Goal: Download file/media

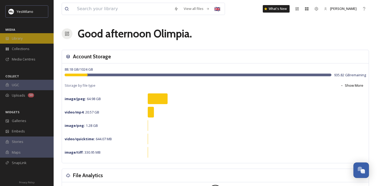
click at [13, 36] on span "Library" at bounding box center [17, 38] width 11 height 5
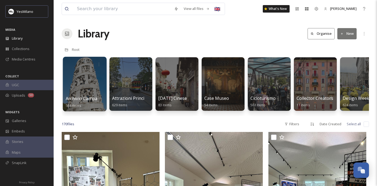
click at [89, 82] on div at bounding box center [85, 84] width 44 height 55
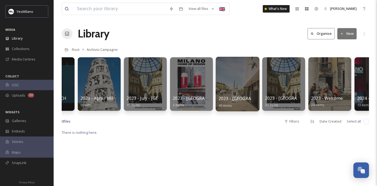
scroll to position [0, 401]
click at [231, 79] on div at bounding box center [237, 84] width 44 height 55
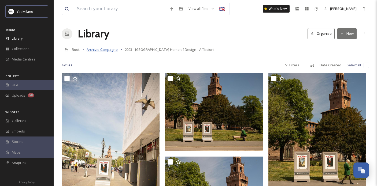
click at [117, 50] on span "Archivio Campagne" at bounding box center [102, 49] width 31 height 5
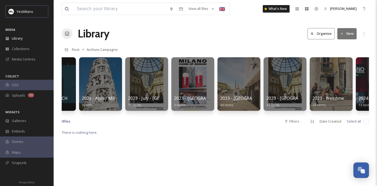
scroll to position [0, 403]
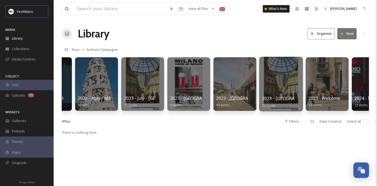
click at [276, 87] on div at bounding box center [281, 84] width 44 height 55
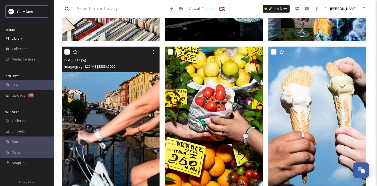
scroll to position [356, 0]
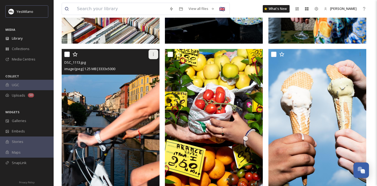
click at [153, 53] on icon at bounding box center [153, 54] width 4 height 4
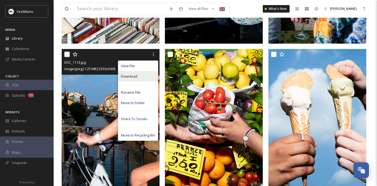
click at [145, 74] on div "Download" at bounding box center [138, 76] width 40 height 10
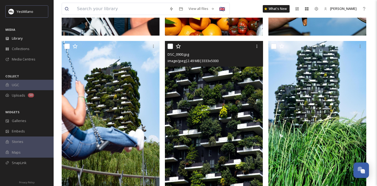
scroll to position [516, 0]
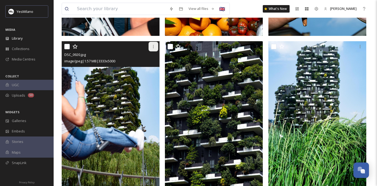
click at [153, 44] on div at bounding box center [154, 47] width 10 height 10
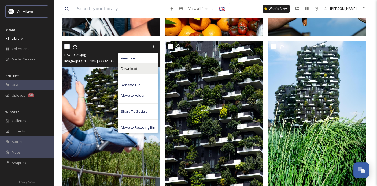
click at [151, 67] on div "Download" at bounding box center [138, 69] width 40 height 10
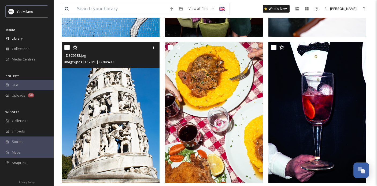
scroll to position [1036, 0]
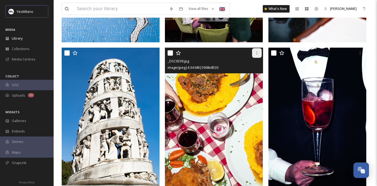
click at [255, 53] on icon at bounding box center [257, 53] width 4 height 4
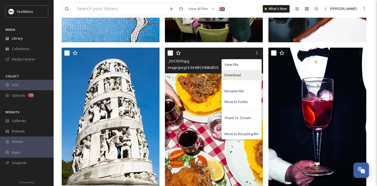
click at [244, 76] on div "Download" at bounding box center [242, 75] width 40 height 10
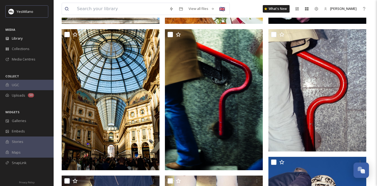
scroll to position [1129, 0]
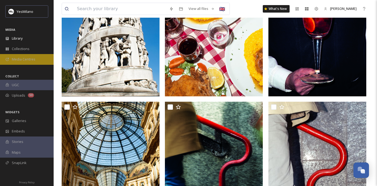
click at [21, 57] on span "Media Centres" at bounding box center [24, 59] width 24 height 5
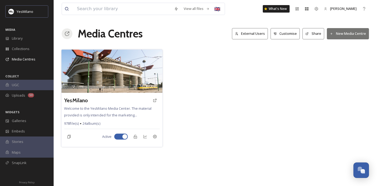
click at [98, 99] on div "YesMilano" at bounding box center [112, 101] width 96 height 10
click at [73, 102] on h3 "YesMilano" at bounding box center [76, 101] width 24 height 8
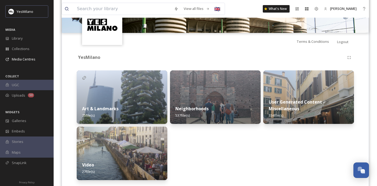
scroll to position [87, 0]
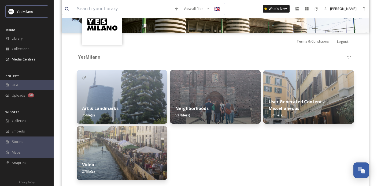
click at [128, 91] on img at bounding box center [122, 97] width 91 height 54
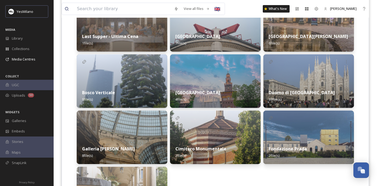
scroll to position [160, 0]
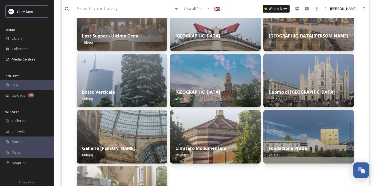
click at [218, 72] on img at bounding box center [215, 81] width 91 height 54
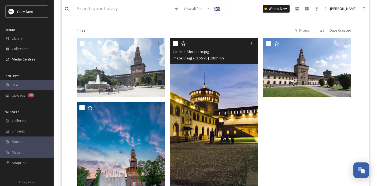
scroll to position [134, 0]
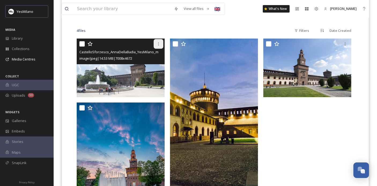
click at [158, 43] on icon at bounding box center [158, 44] width 4 height 4
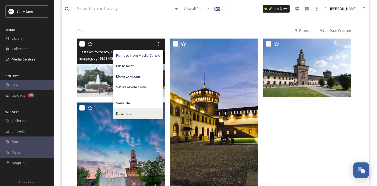
click at [134, 110] on div "Download" at bounding box center [138, 114] width 50 height 10
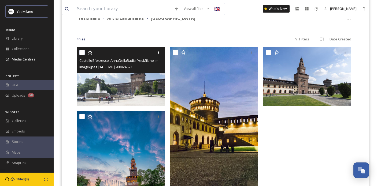
scroll to position [125, 0]
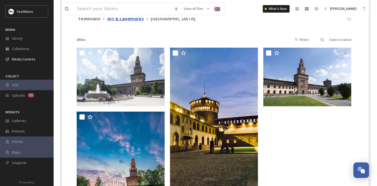
click at [122, 20] on strong "Art & Landmarks" at bounding box center [125, 19] width 36 height 6
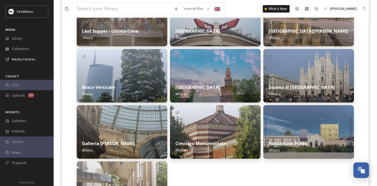
scroll to position [161, 0]
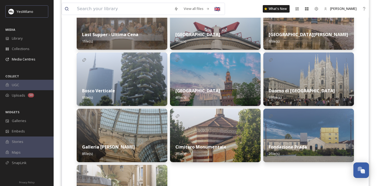
click at [274, 23] on img at bounding box center [308, 23] width 91 height 54
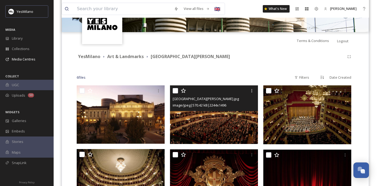
scroll to position [133, 0]
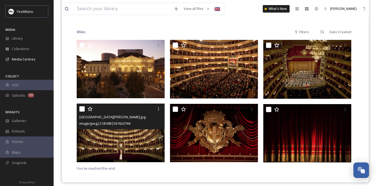
click at [123, 139] on img at bounding box center [121, 133] width 88 height 59
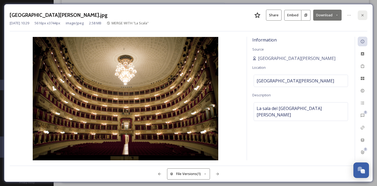
click at [363, 14] on icon at bounding box center [362, 15] width 2 height 2
